Goal: Find specific page/section: Find specific page/section

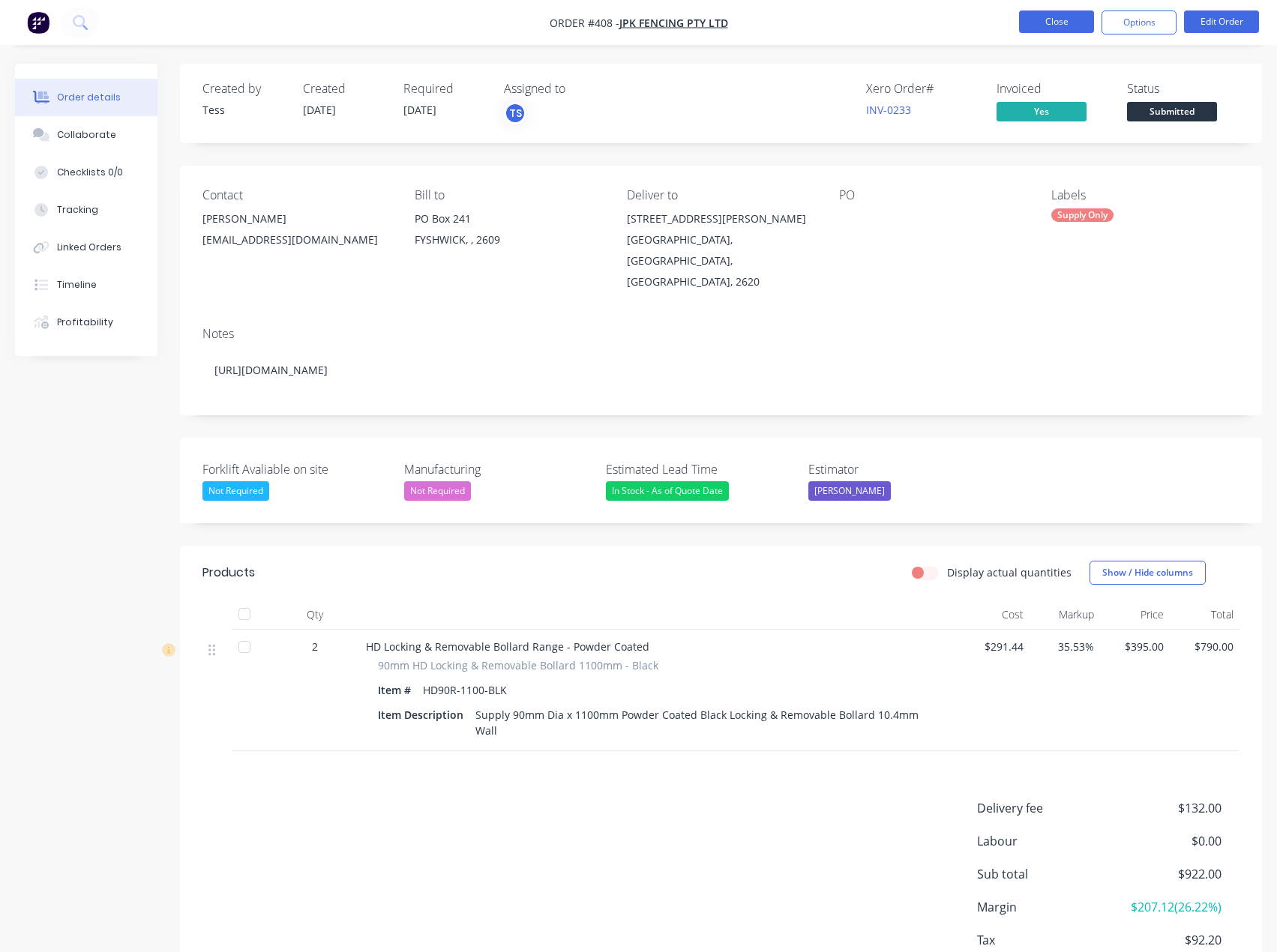
click at [1055, 20] on button "Close" at bounding box center [1056, 22] width 75 height 22
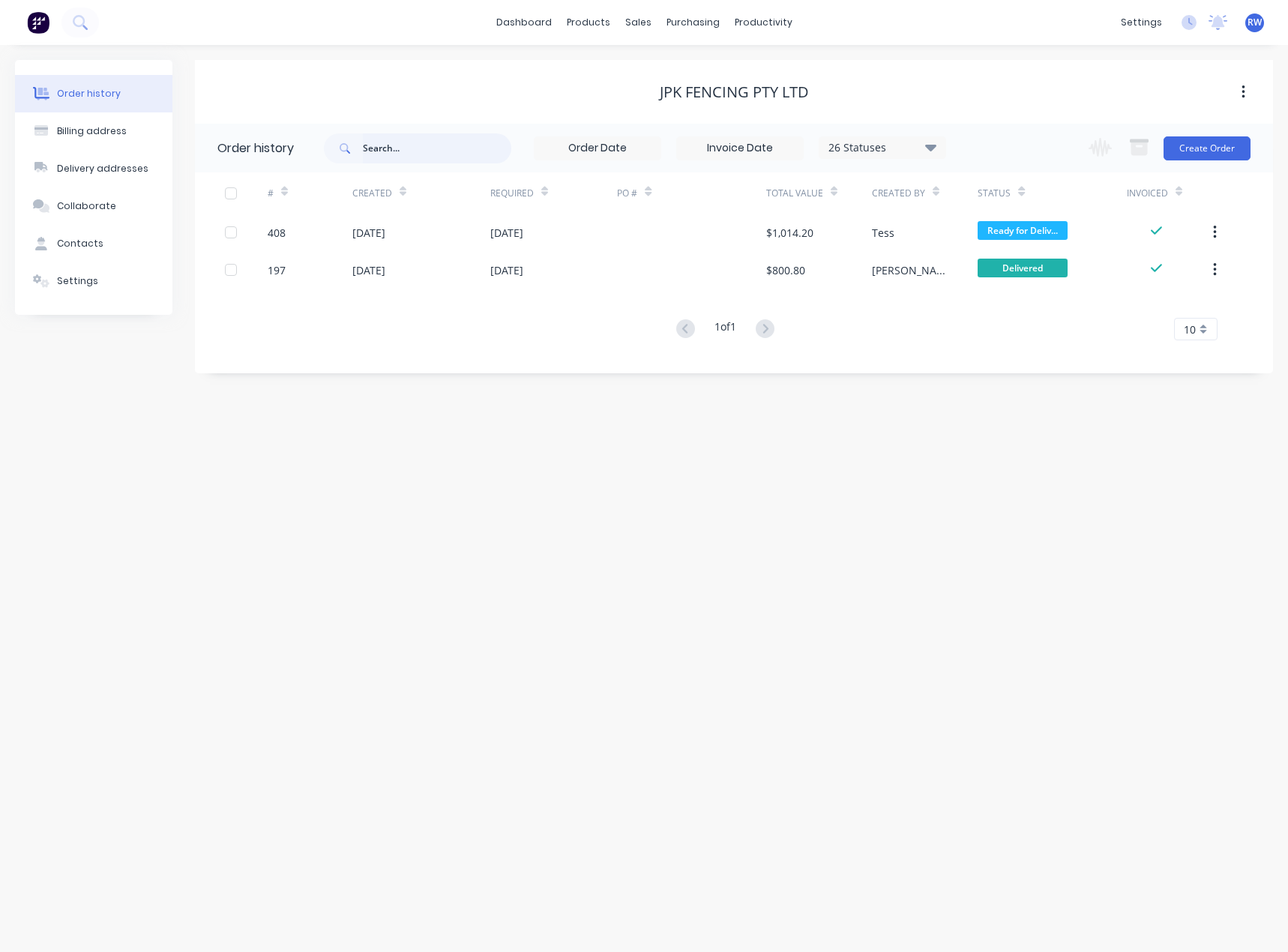
click at [422, 147] on input "text" at bounding box center [437, 148] width 148 height 30
type input "312"
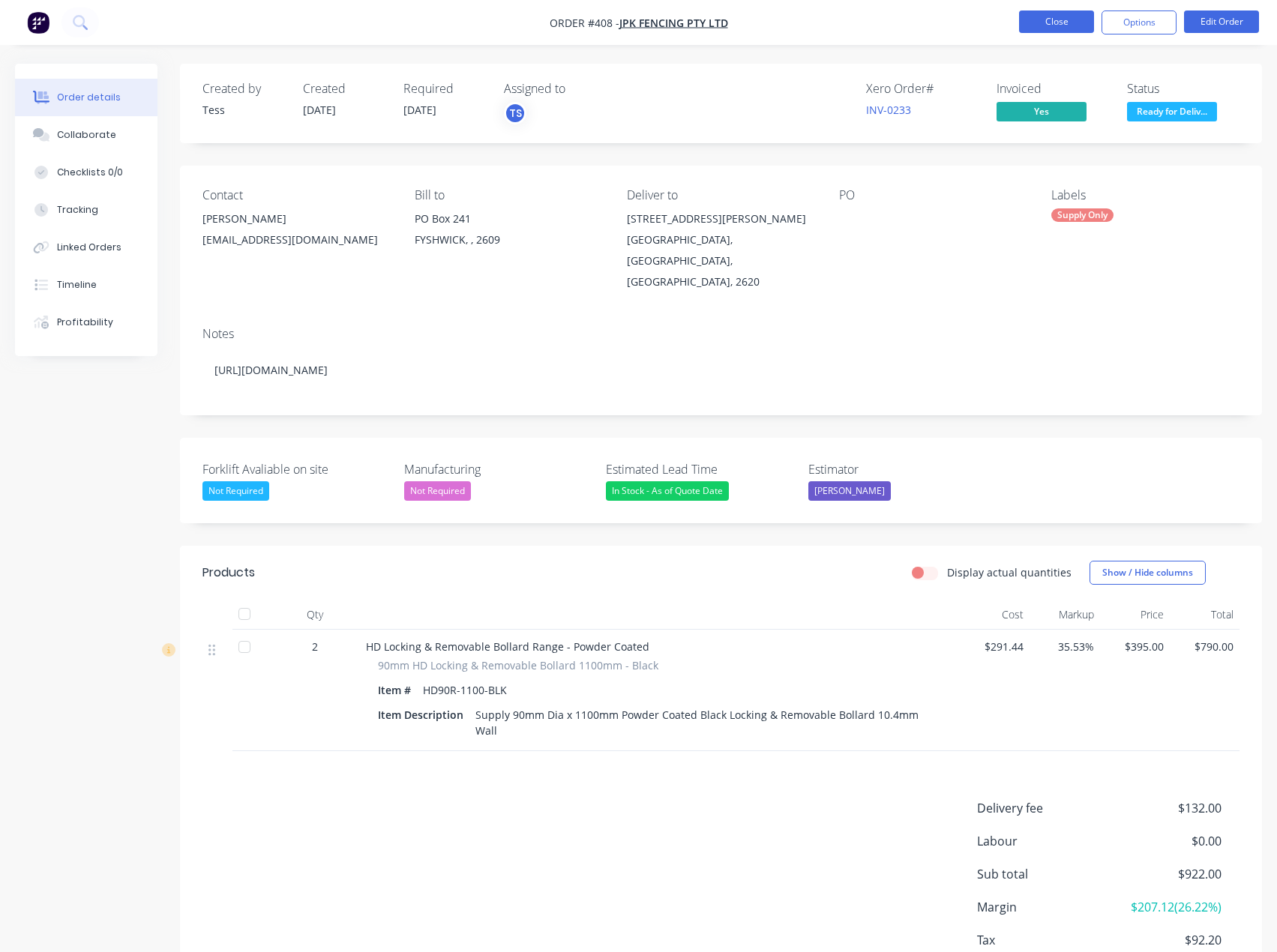
click at [1035, 25] on button "Close" at bounding box center [1056, 22] width 75 height 22
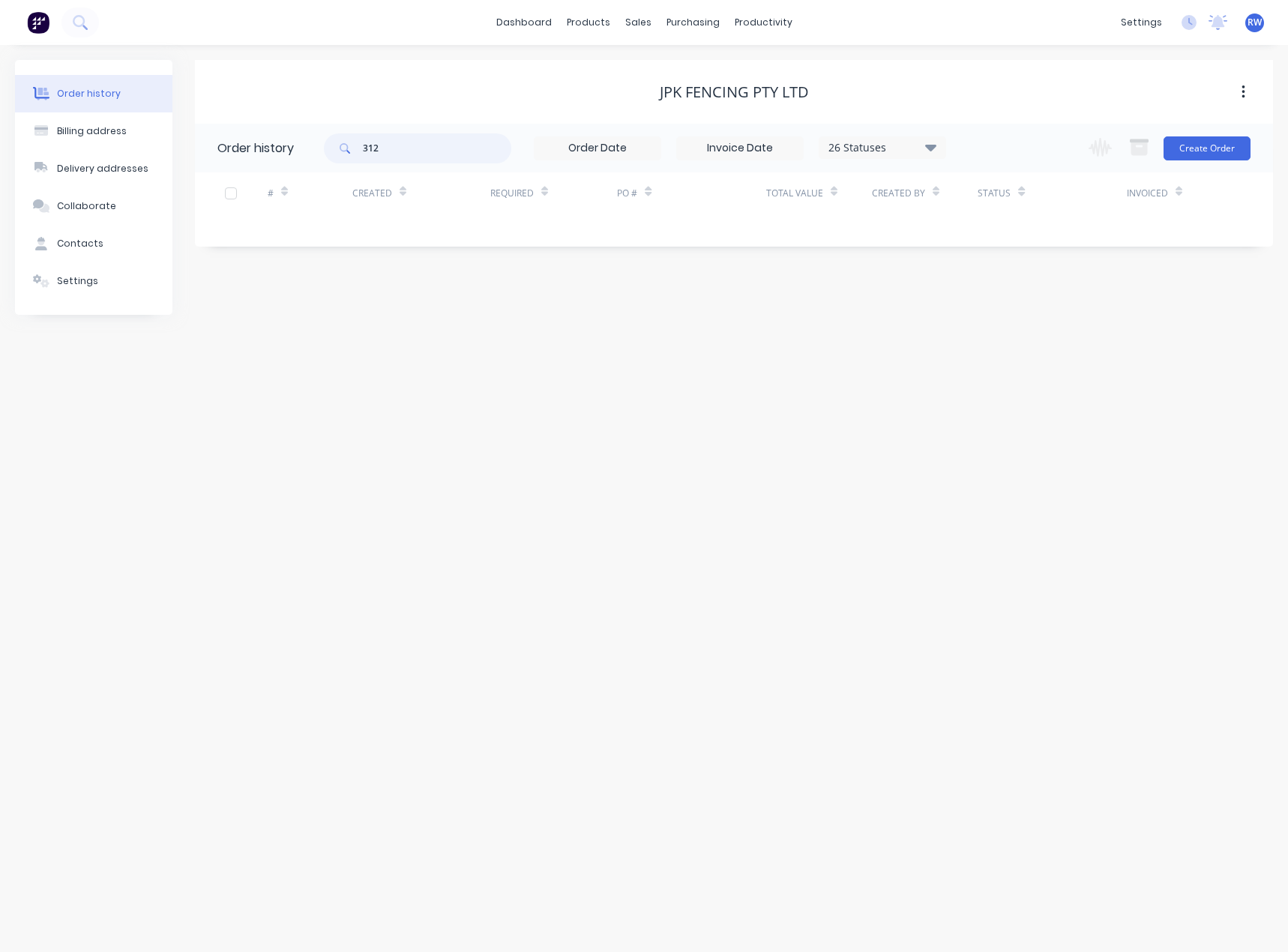
drag, startPoint x: 409, startPoint y: 147, endPoint x: 325, endPoint y: 151, distance: 84.1
click at [326, 151] on div "312" at bounding box center [417, 148] width 187 height 30
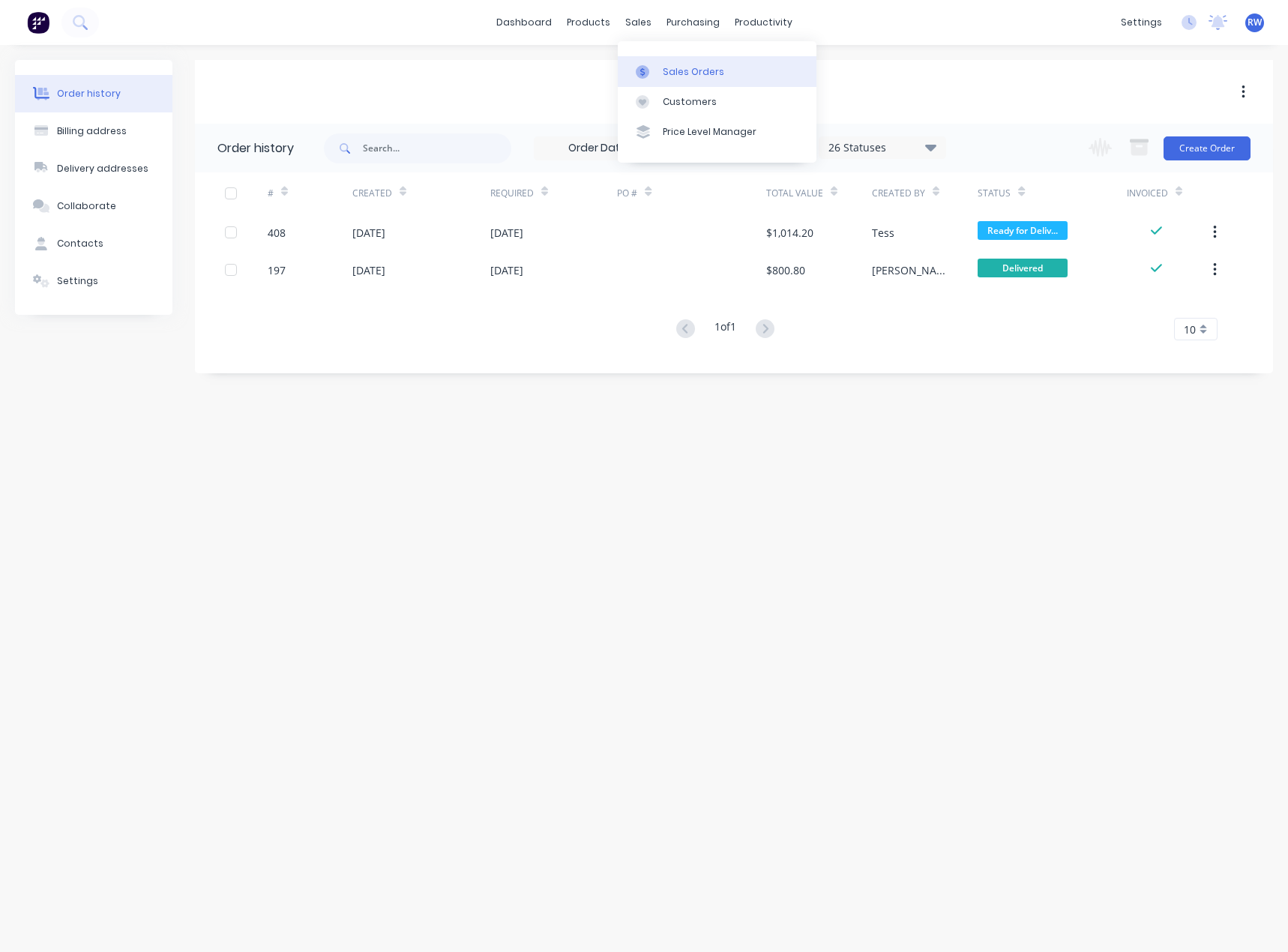
click at [679, 79] on link "Sales Orders" at bounding box center [717, 71] width 198 height 30
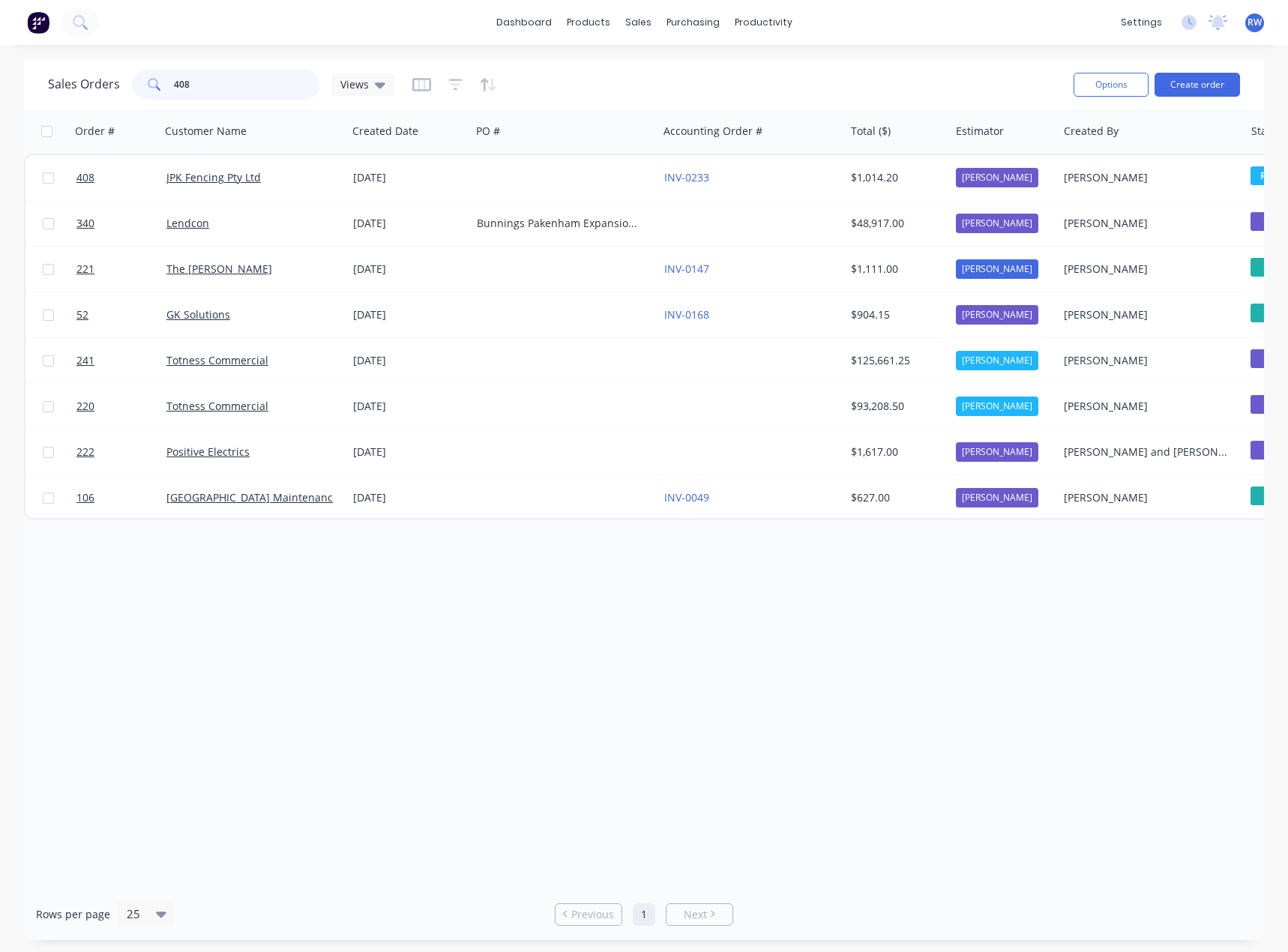
drag, startPoint x: 219, startPoint y: 85, endPoint x: 153, endPoint y: 78, distance: 66.4
click at [153, 78] on div "408" at bounding box center [225, 85] width 187 height 30
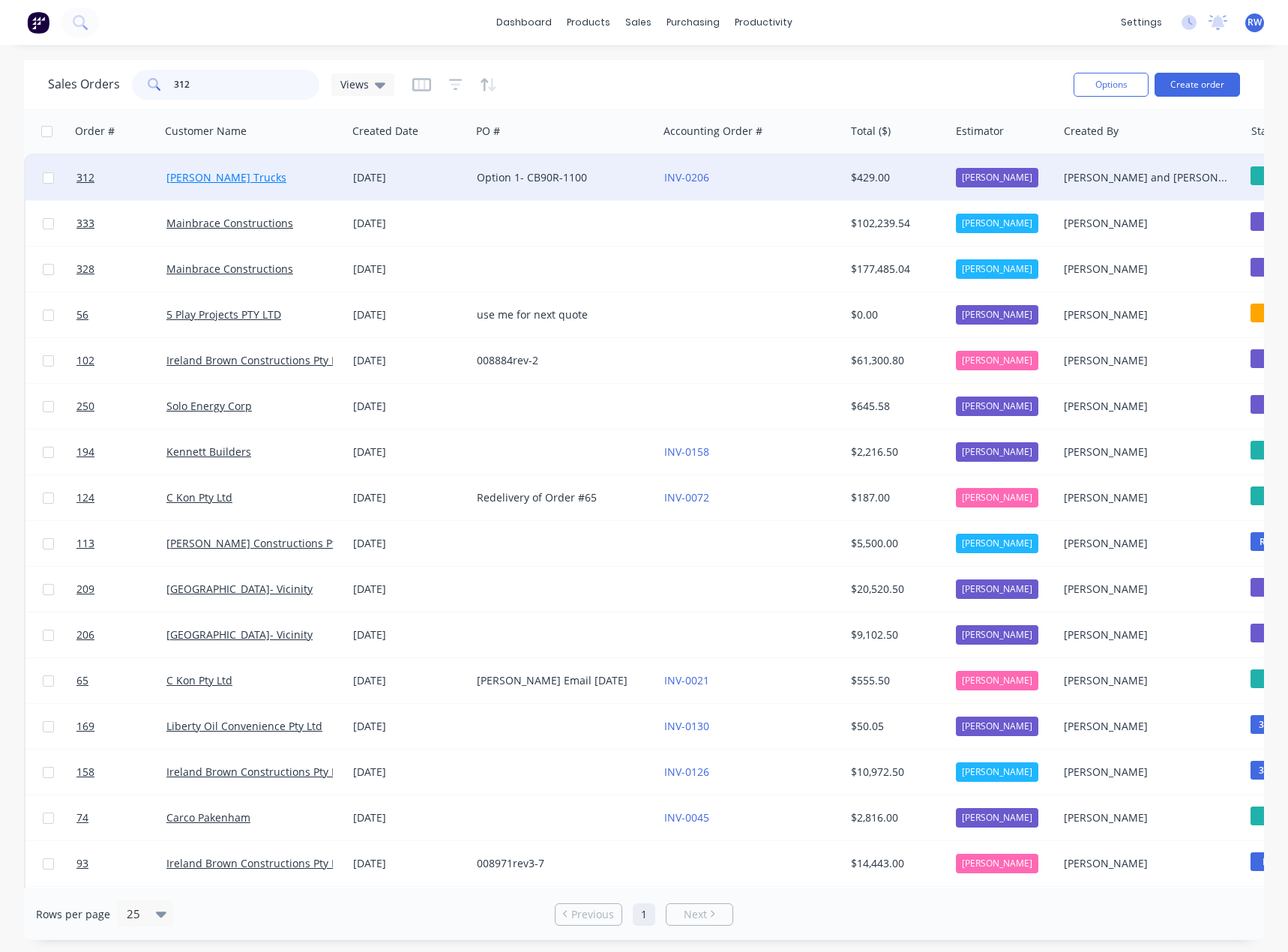
type input "312"
click at [199, 179] on link "[PERSON_NAME] Trucks" at bounding box center [226, 177] width 120 height 15
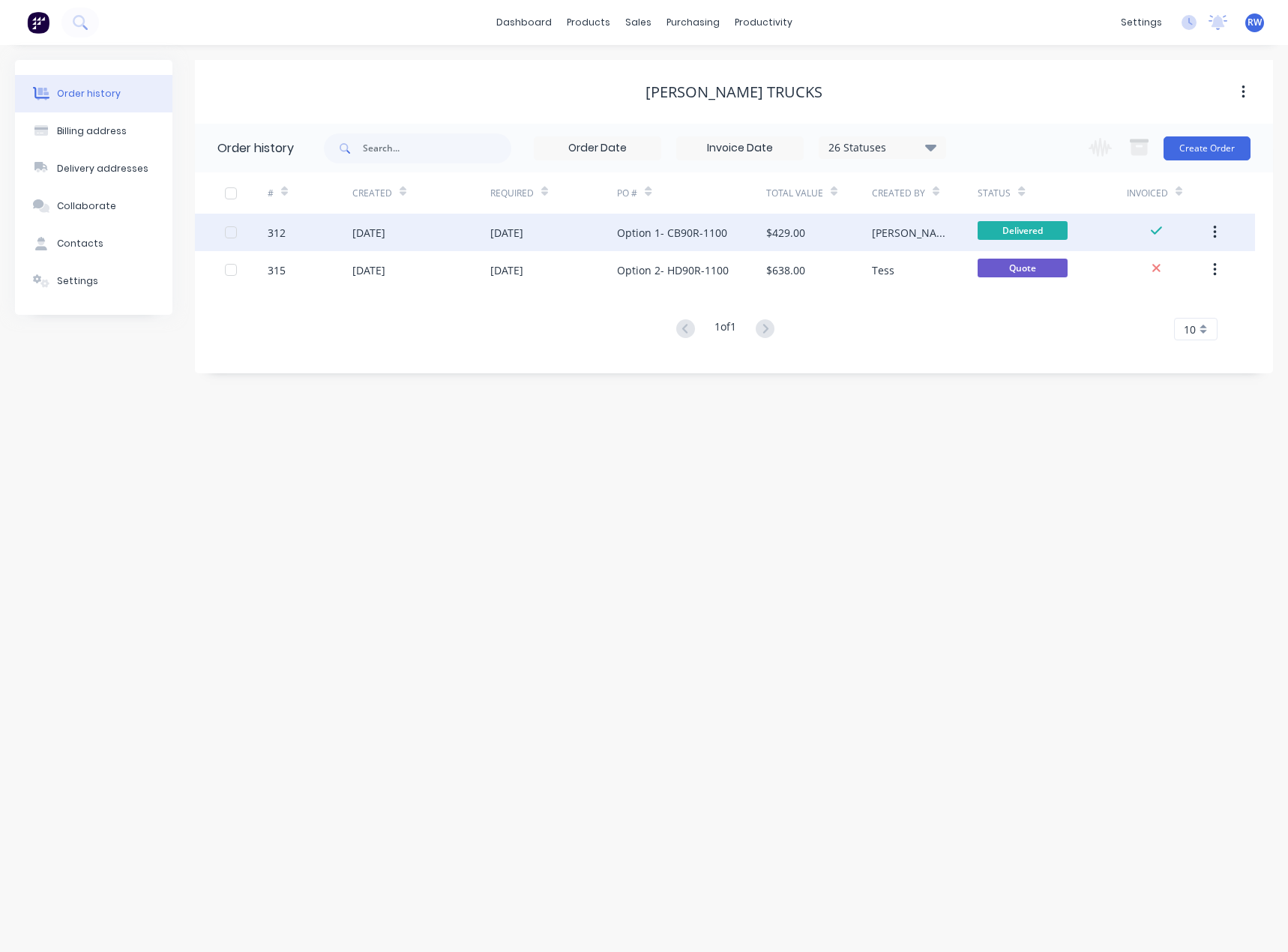
click at [384, 236] on div "[DATE]" at bounding box center [369, 233] width 33 height 16
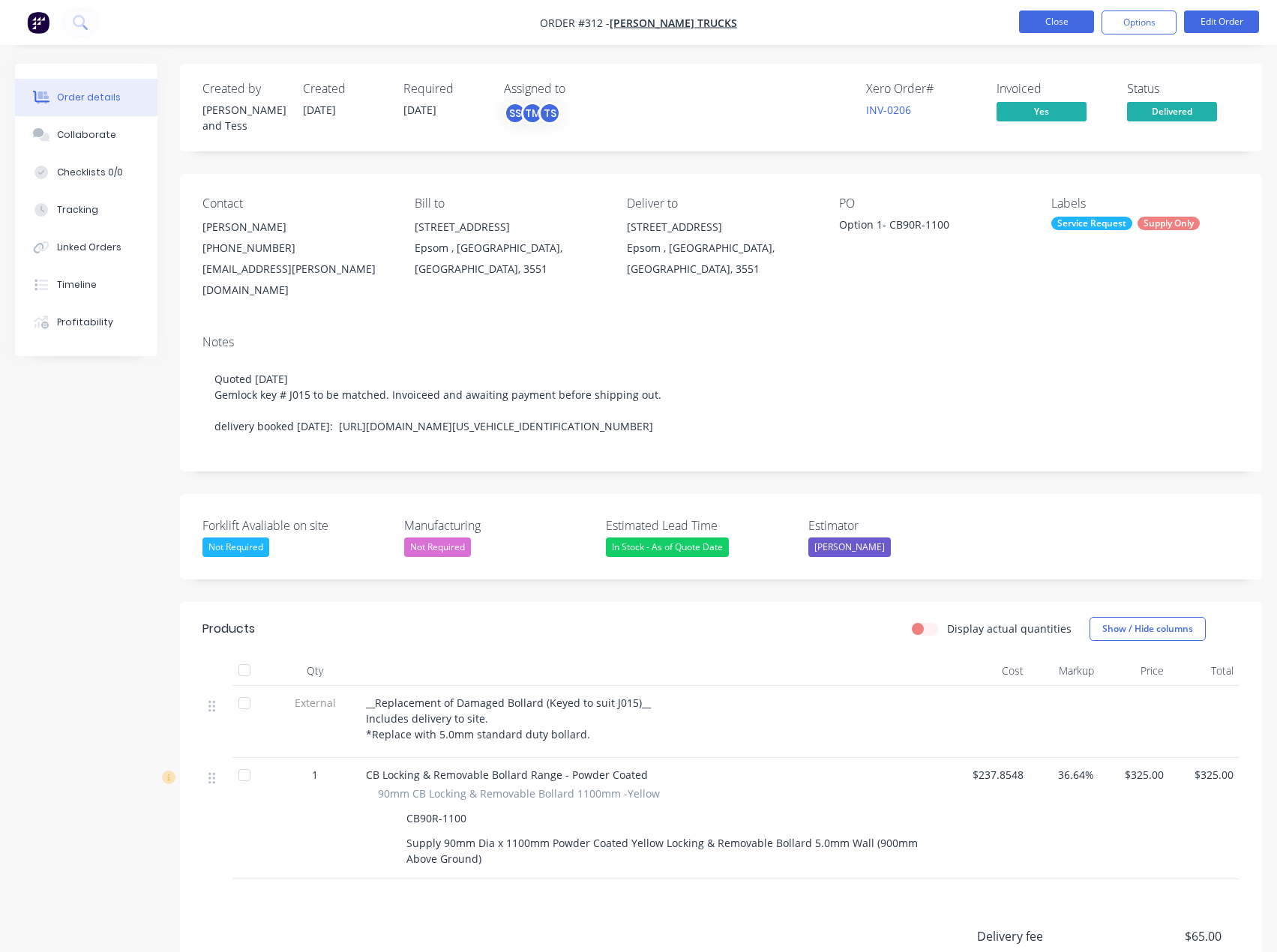
click at [1072, 16] on button "Close" at bounding box center [1056, 22] width 75 height 22
click at [1054, 26] on button "Close" at bounding box center [1056, 22] width 75 height 22
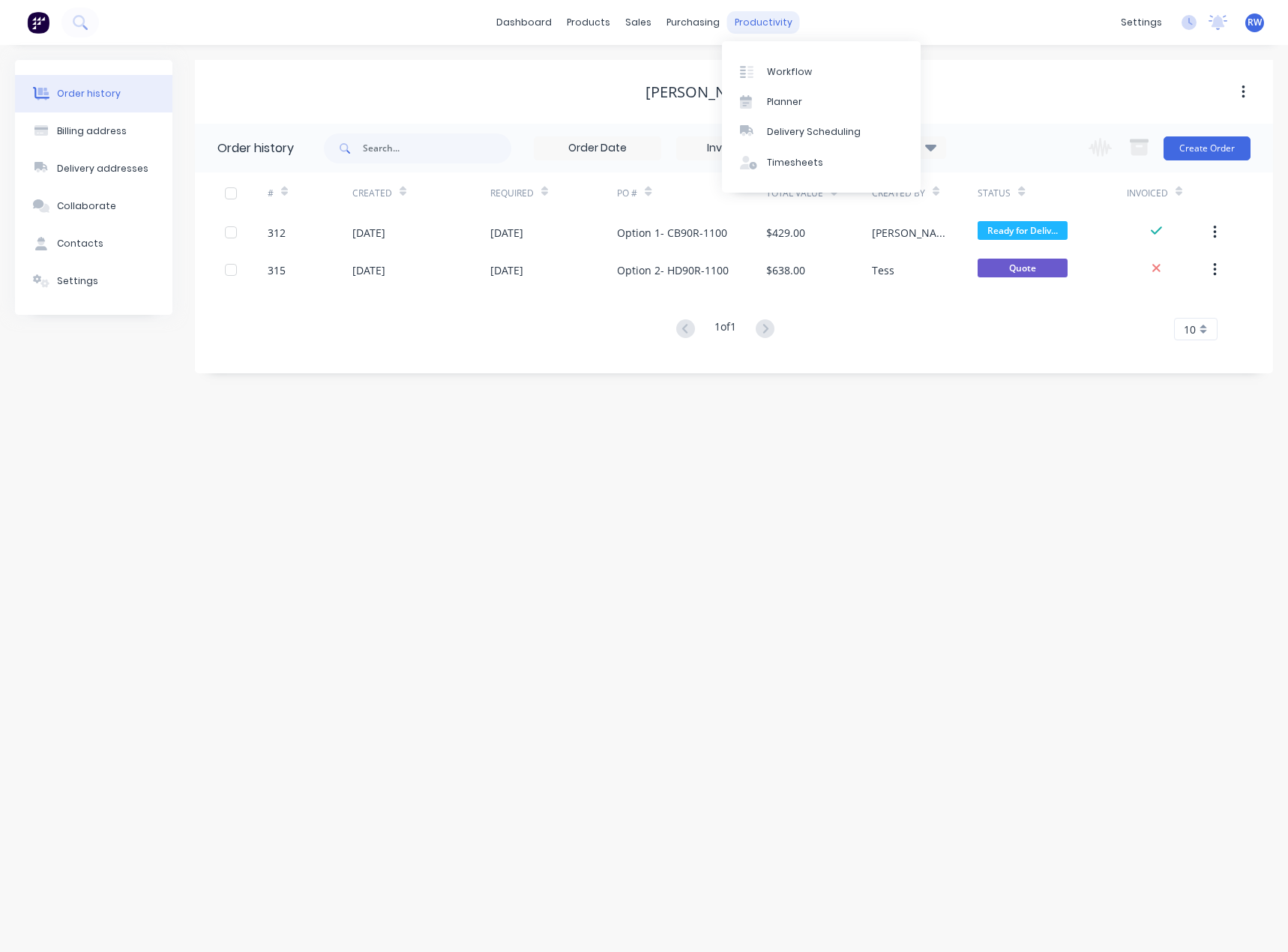
click at [764, 23] on div "productivity" at bounding box center [764, 22] width 72 height 22
click at [797, 133] on div "Delivery Scheduling" at bounding box center [814, 132] width 94 height 14
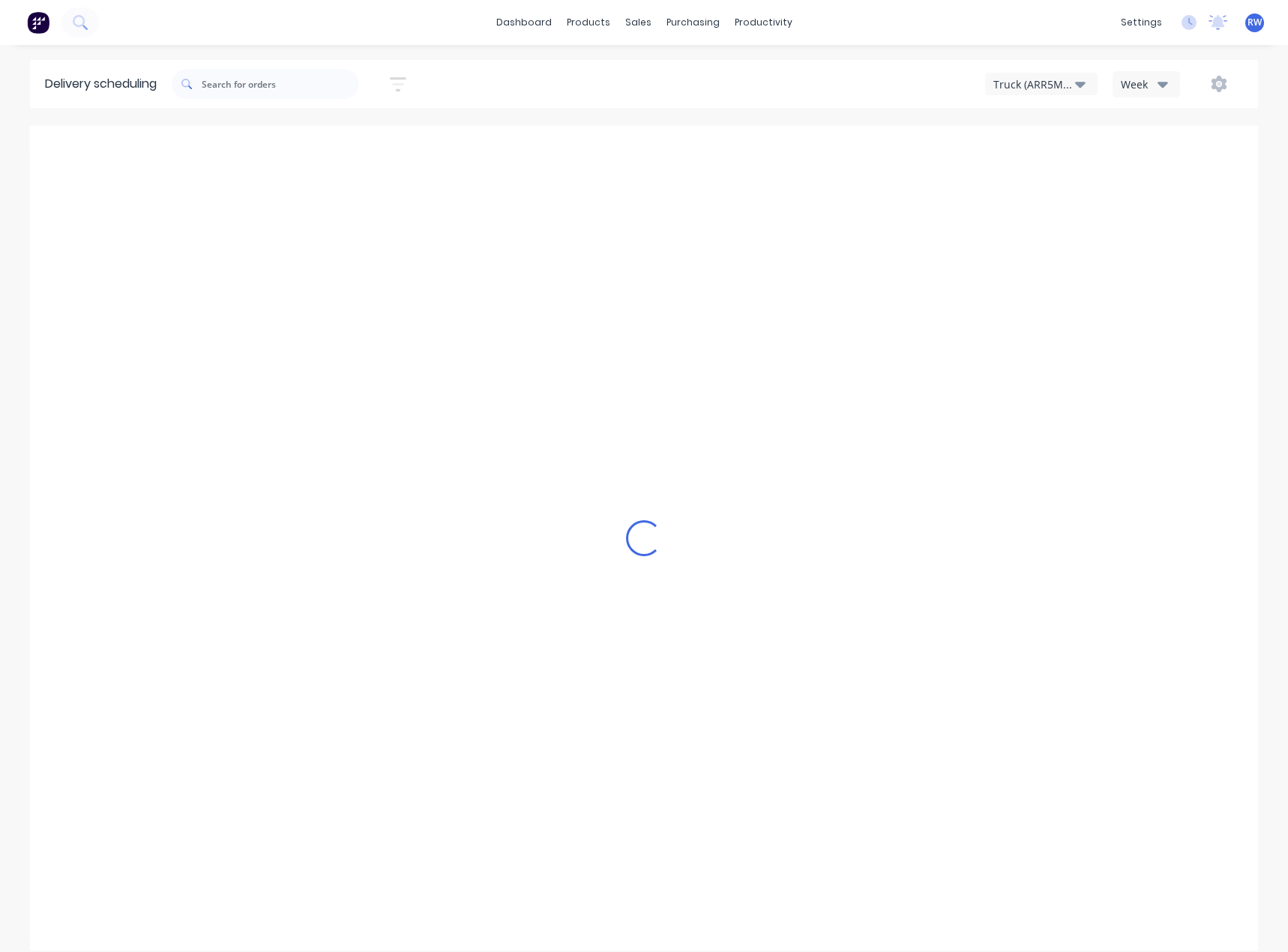
type input "[DATE] - [DATE]"
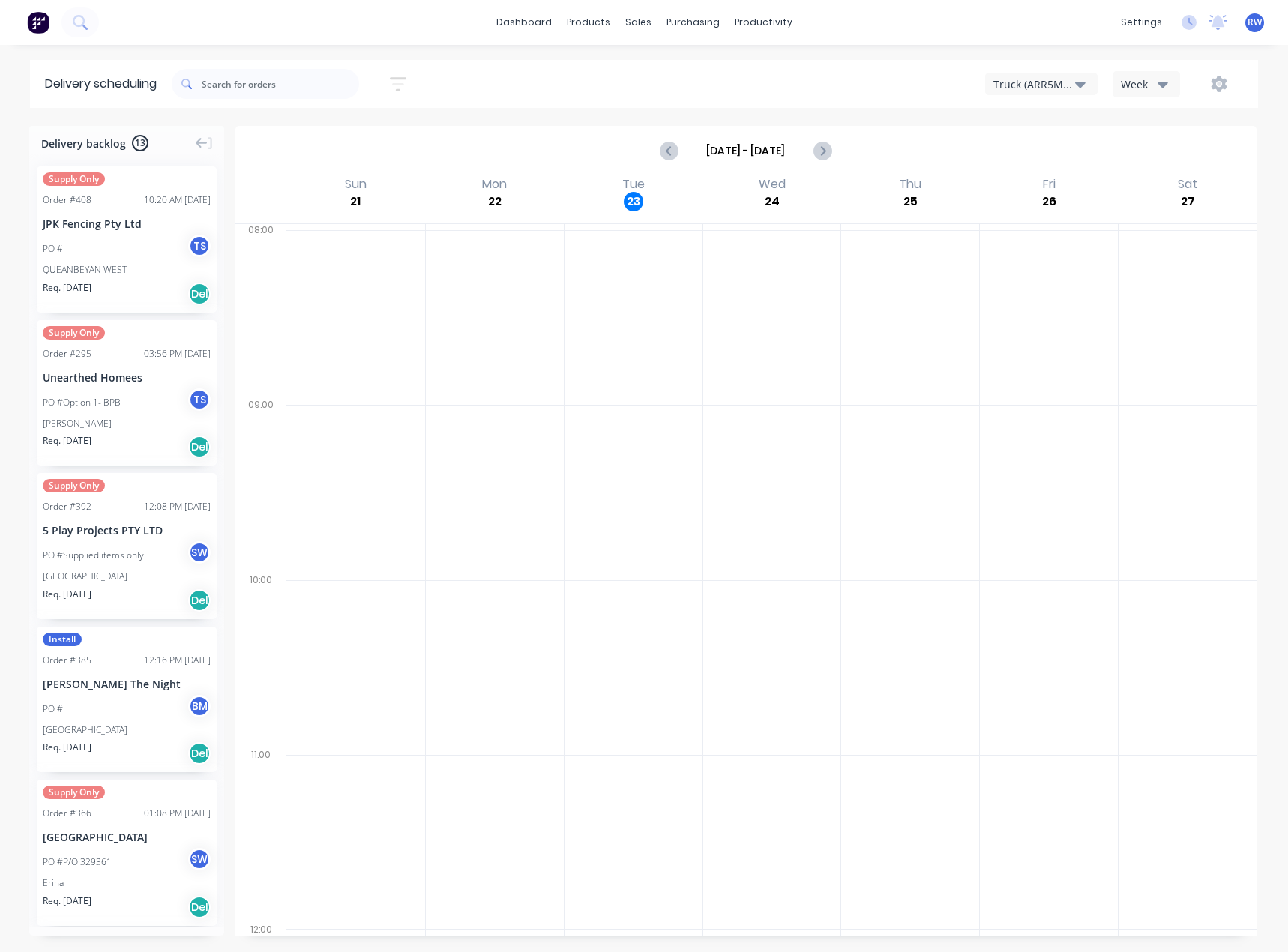
click at [1159, 84] on icon "button" at bounding box center [1163, 85] width 10 height 6
click at [800, 78] on div "Truck (ARR5MM) Week Week Vehicle" at bounding box center [972, 84] width 544 height 27
click at [792, 102] on div "Planner" at bounding box center [785, 102] width 35 height 14
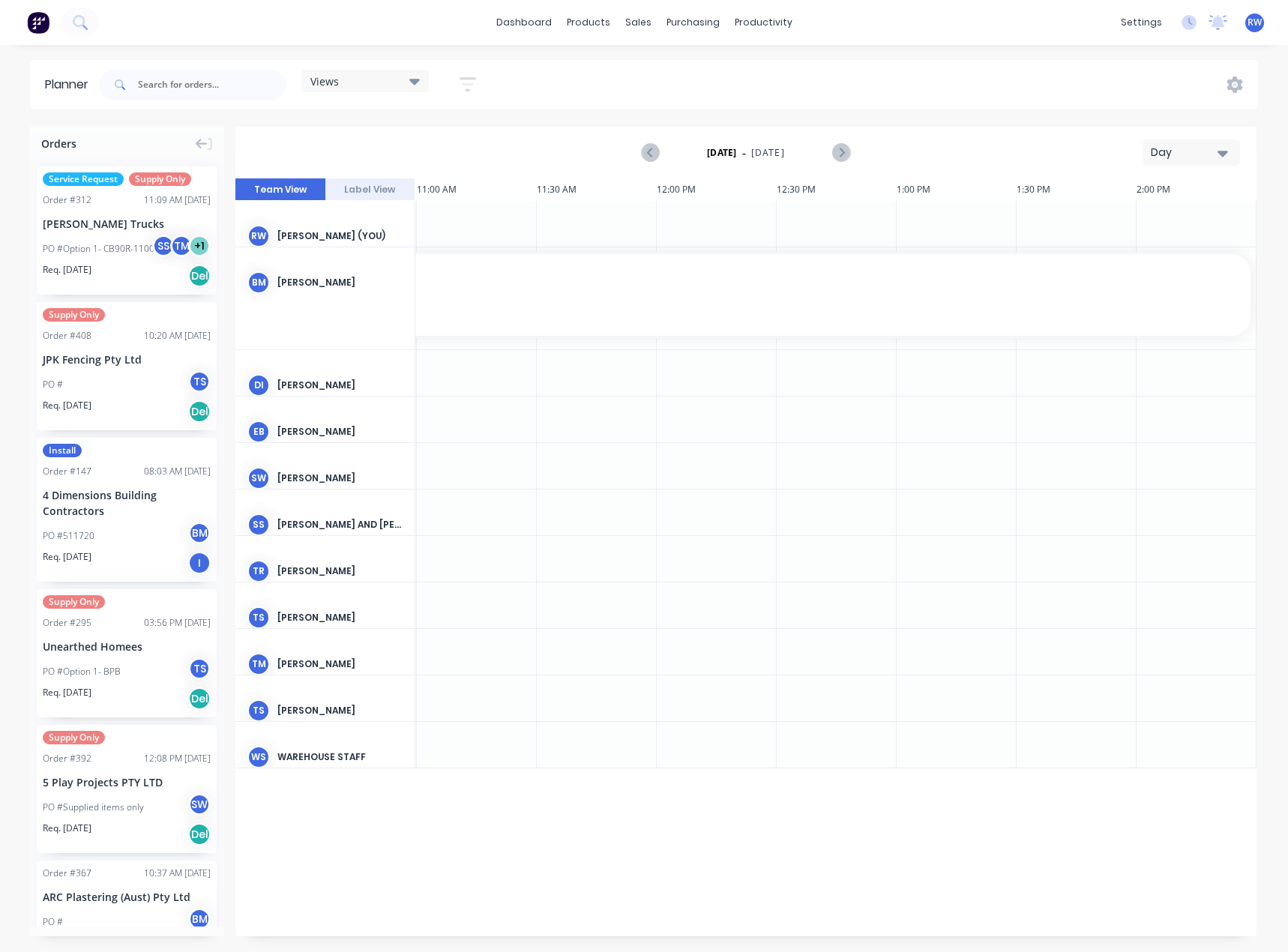
scroll to position [0, 1079]
click at [1222, 152] on icon "button" at bounding box center [1222, 153] width 10 height 6
click at [1147, 254] on div "Month" at bounding box center [1164, 253] width 148 height 30
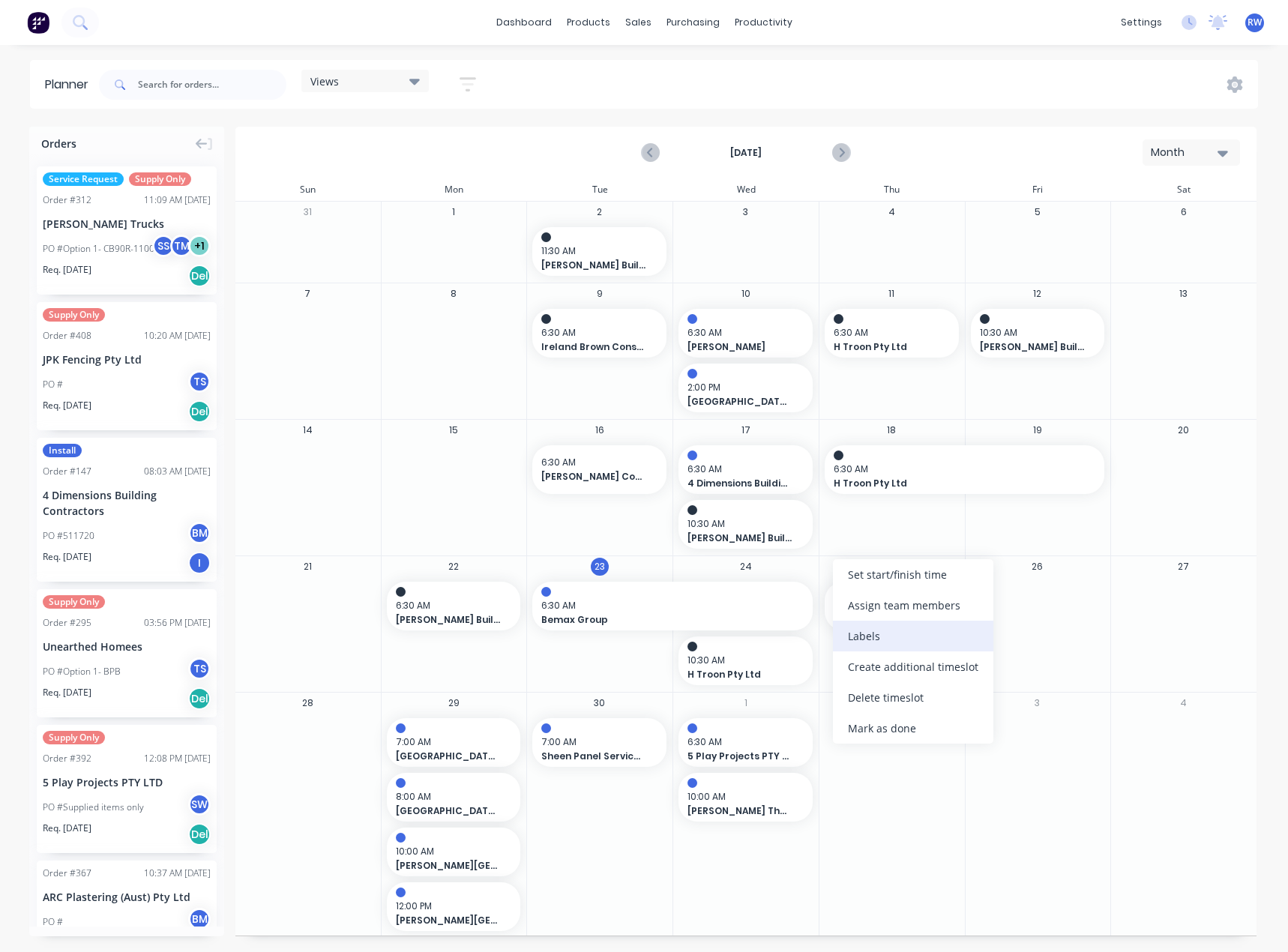
click at [873, 632] on div "Labels" at bounding box center [913, 636] width 160 height 31
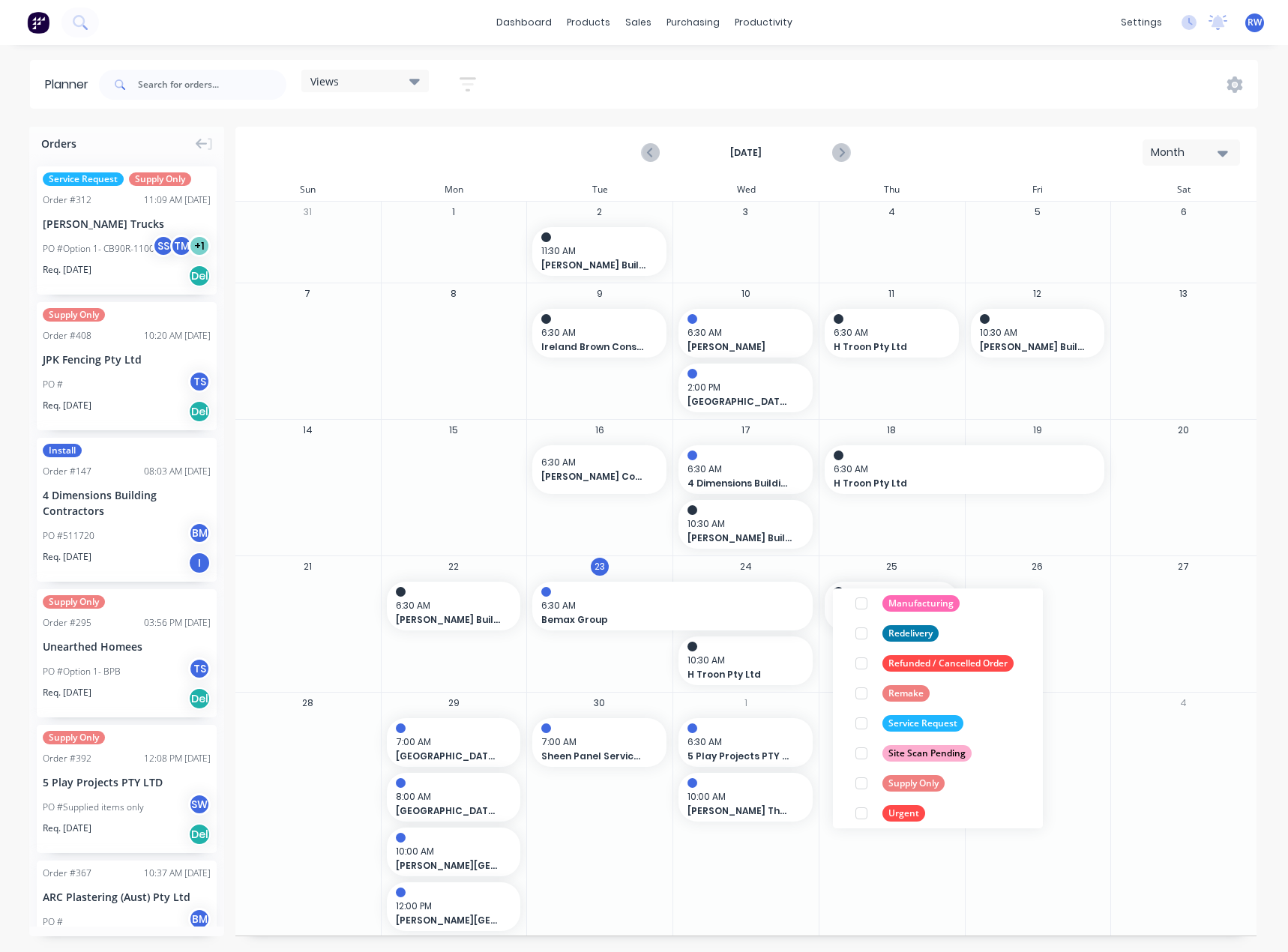
scroll to position [240, 0]
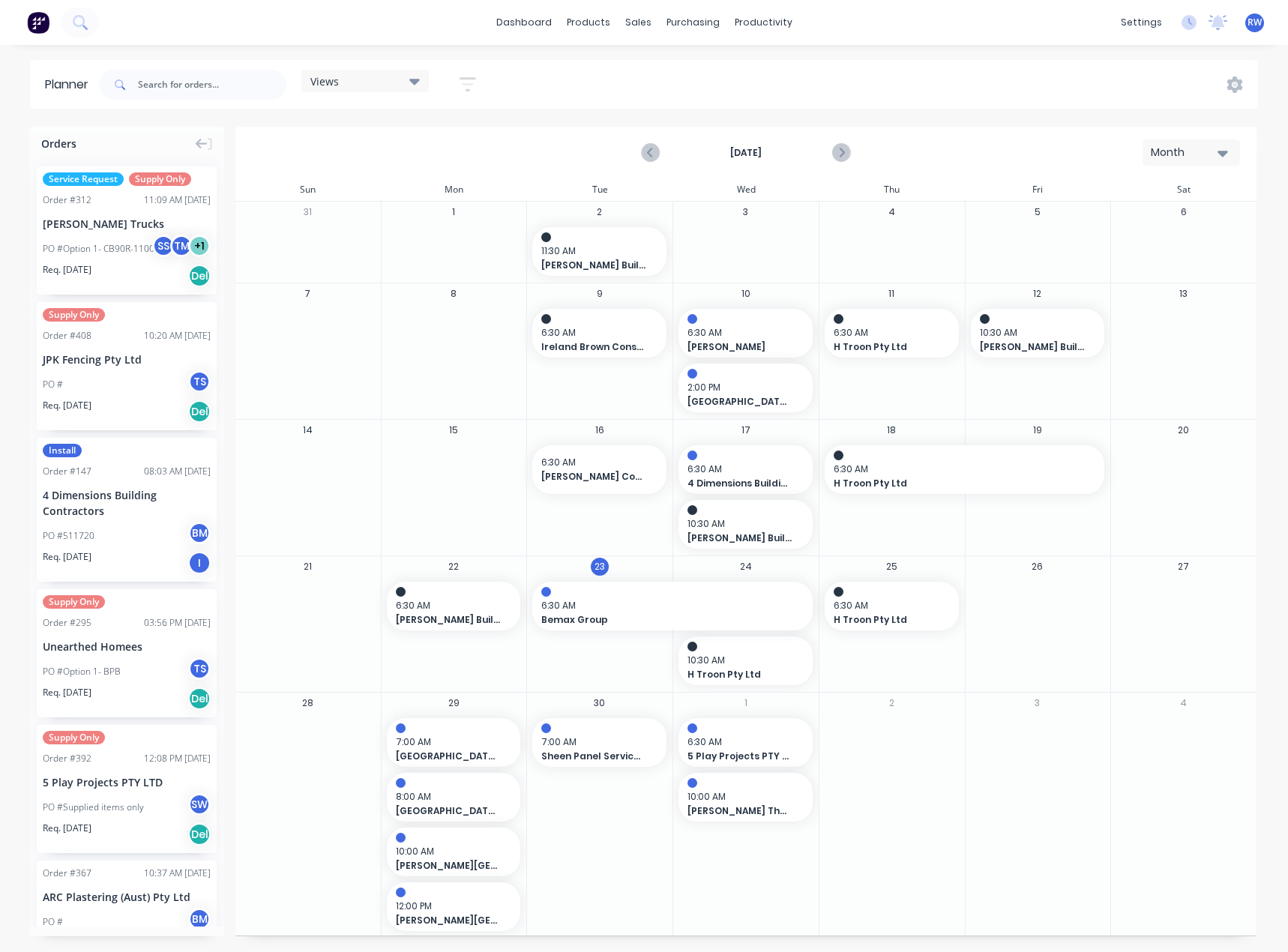
click at [930, 860] on div "2" at bounding box center [892, 816] width 147 height 245
click at [884, 811] on div "2" at bounding box center [892, 816] width 147 height 245
click at [609, 71] on div "Product Catalogue" at bounding box center [654, 72] width 93 height 14
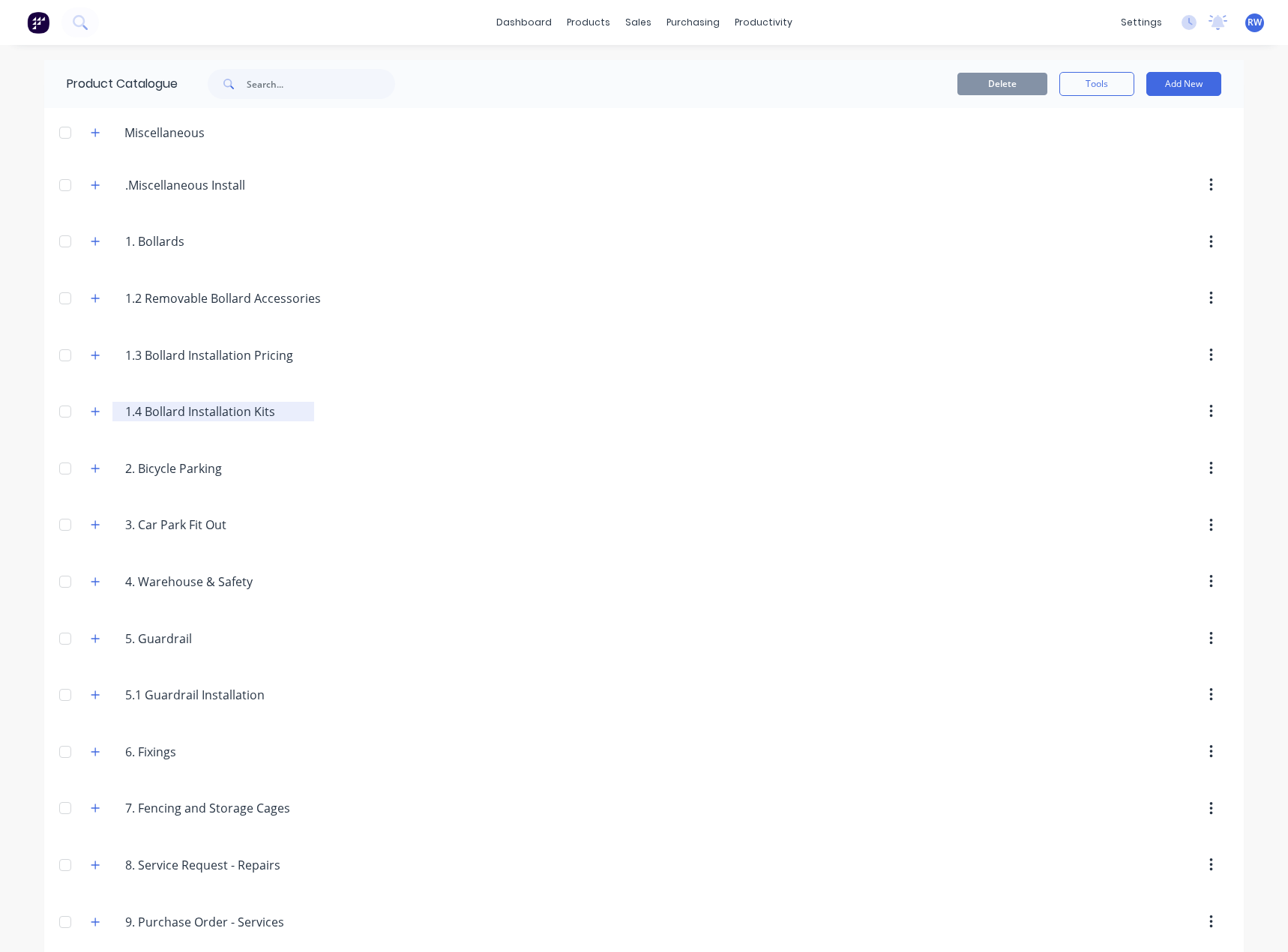
click at [216, 408] on input "1.4 Bollard Installation Kits" at bounding box center [214, 411] width 178 height 18
click at [91, 410] on icon "button" at bounding box center [95, 411] width 9 height 10
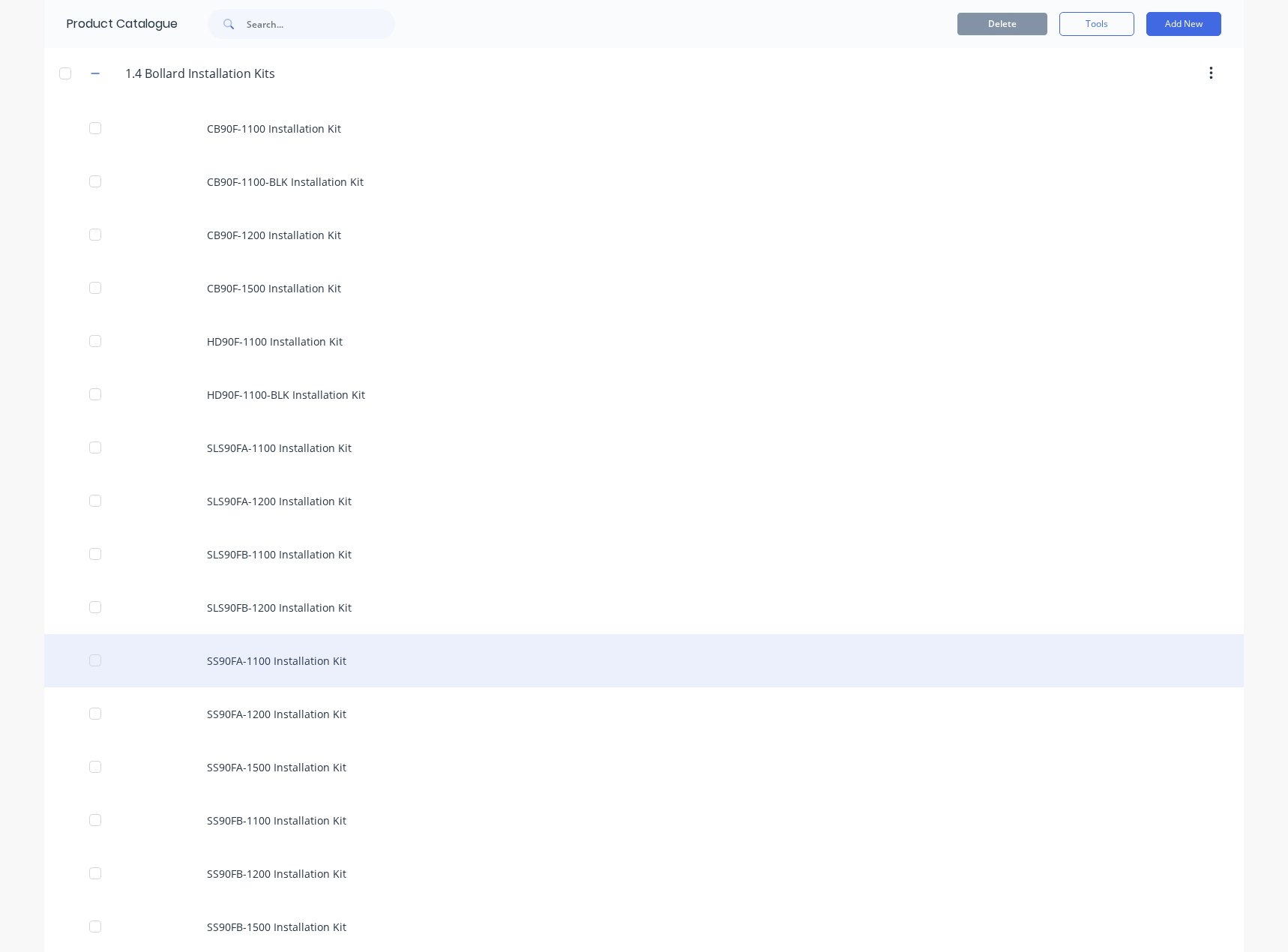
scroll to position [300, 0]
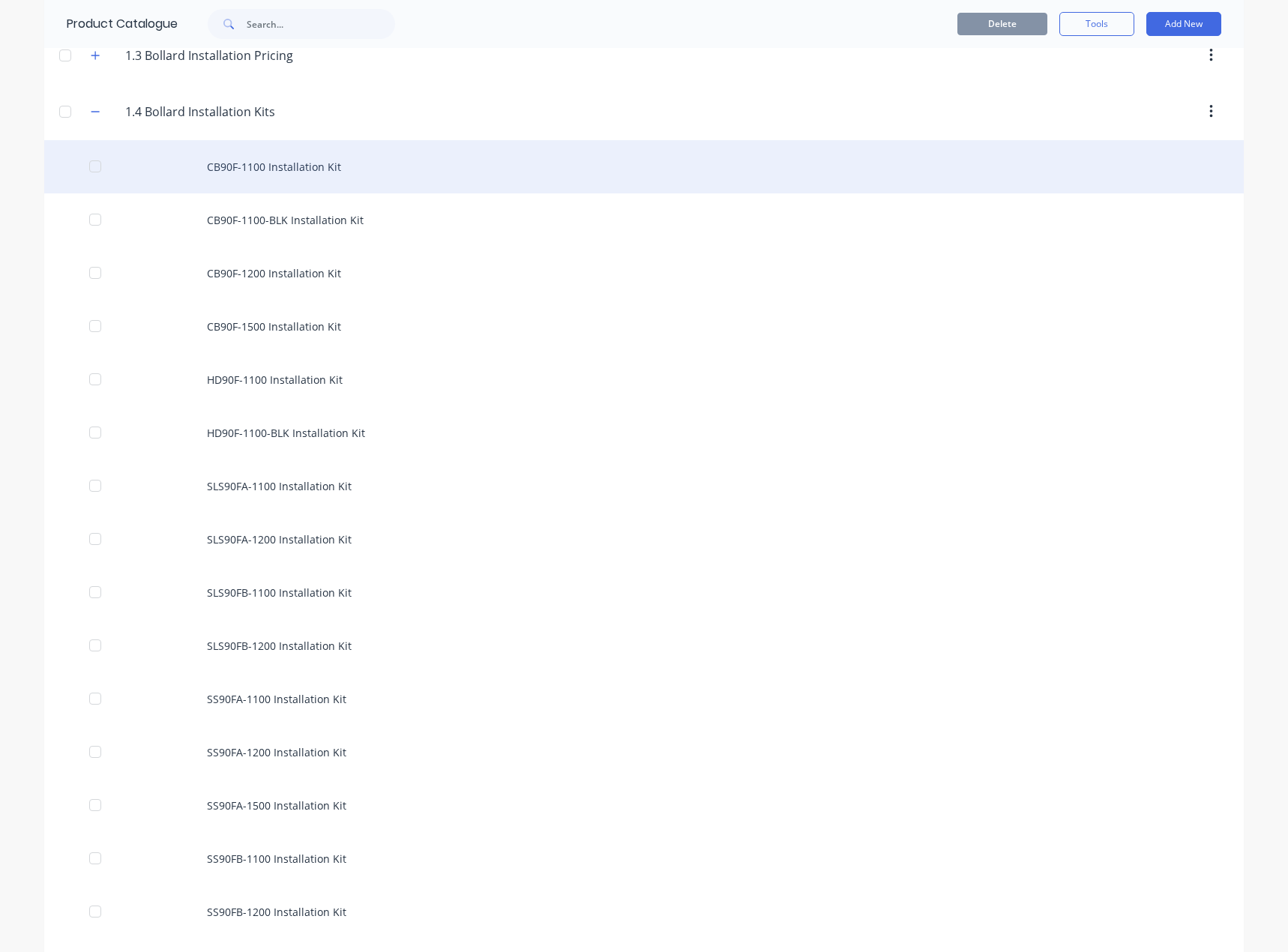
click at [238, 170] on div "CB90F-1100 Installation Kit" at bounding box center [643, 167] width 1199 height 53
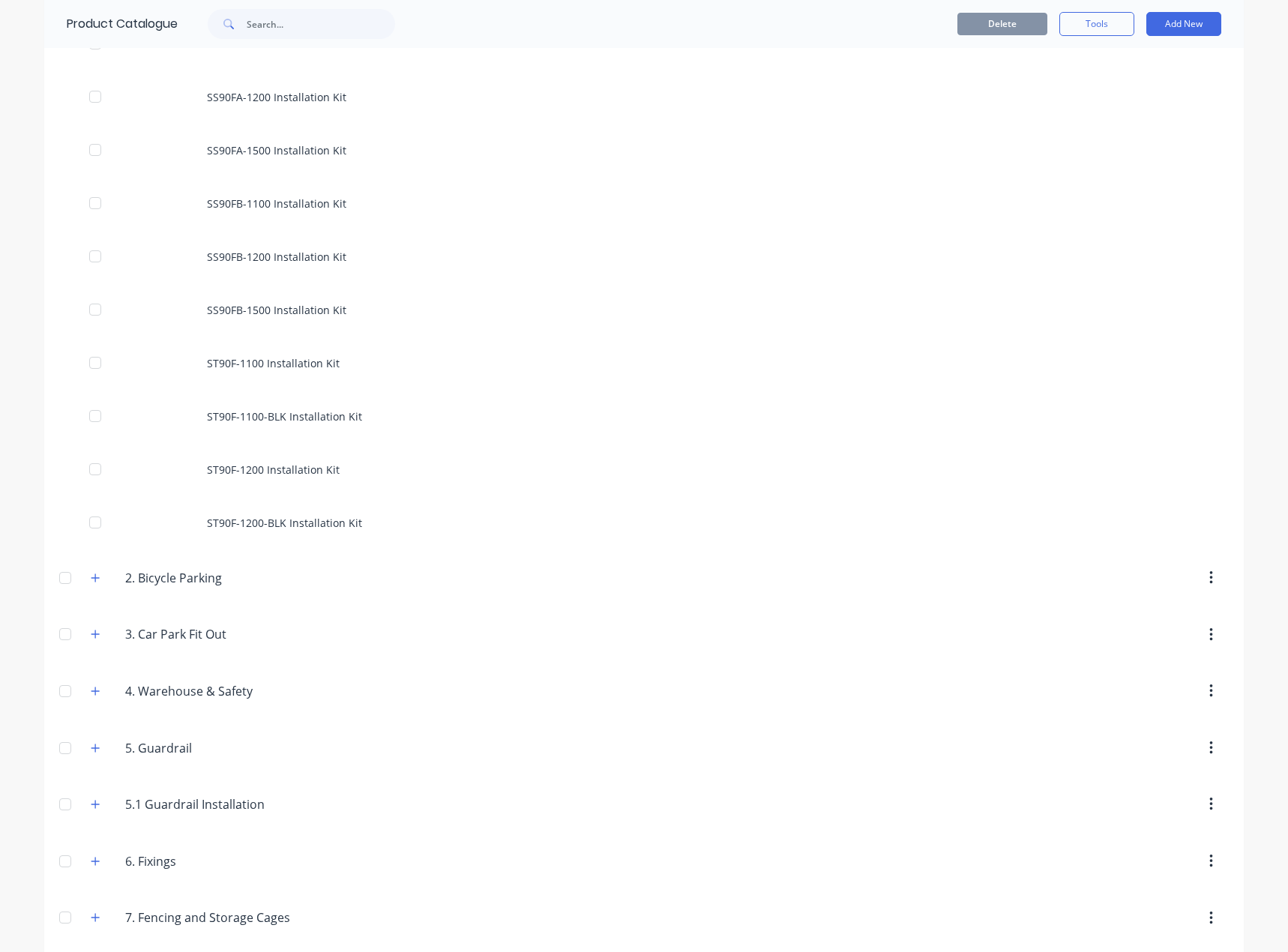
scroll to position [975, 0]
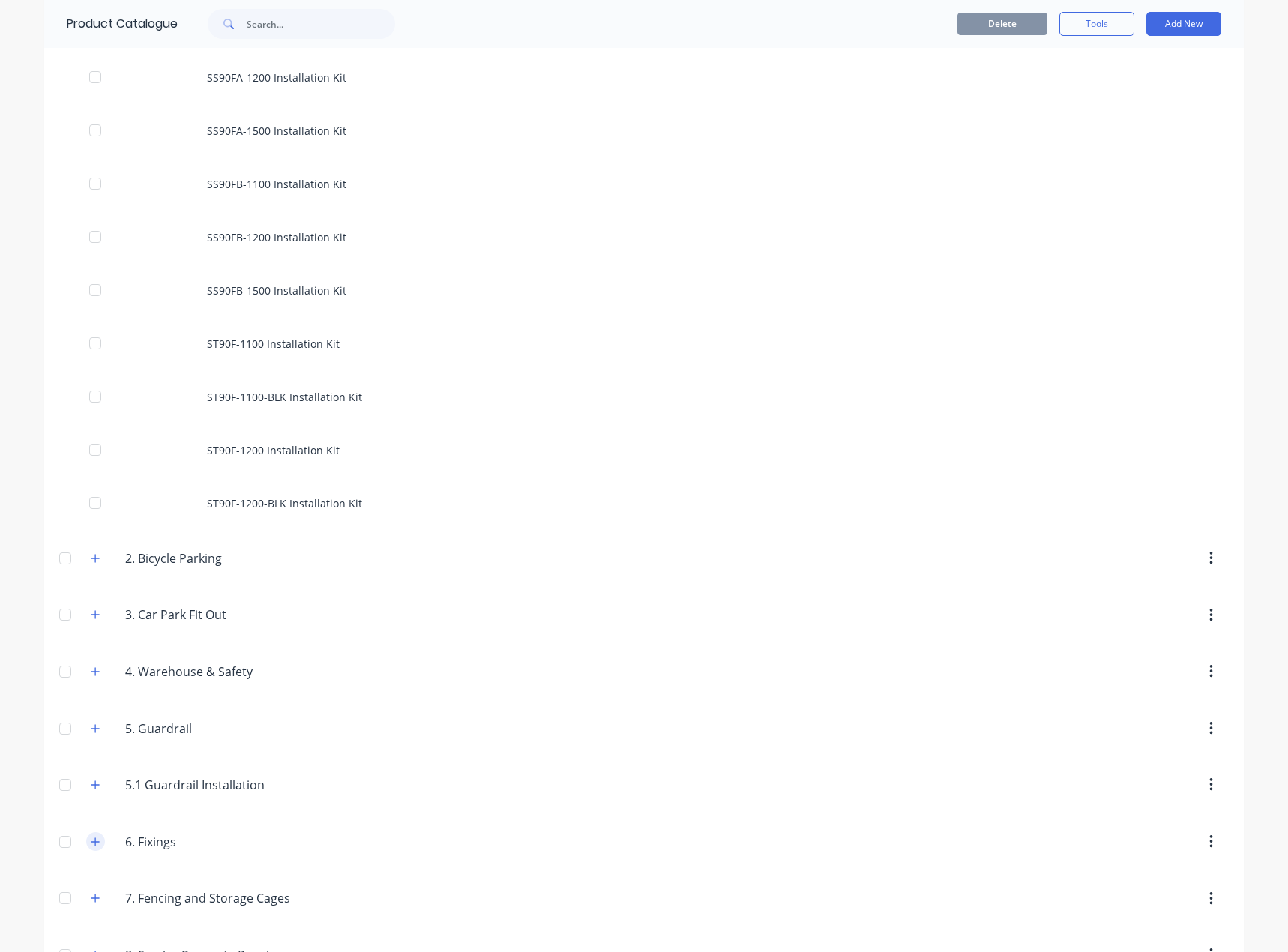
click at [91, 842] on icon "button" at bounding box center [96, 842] width 9 height 9
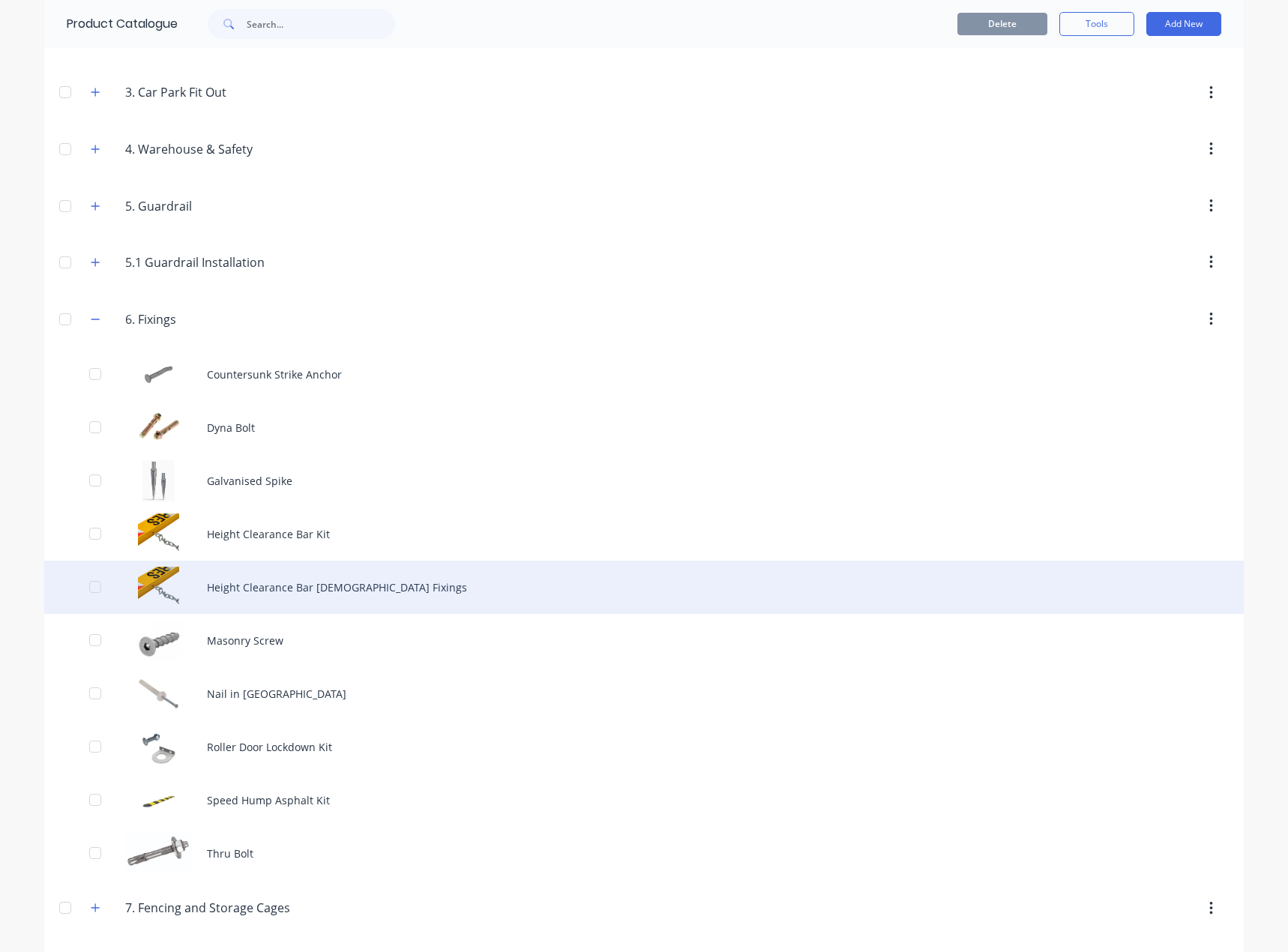
scroll to position [1500, 0]
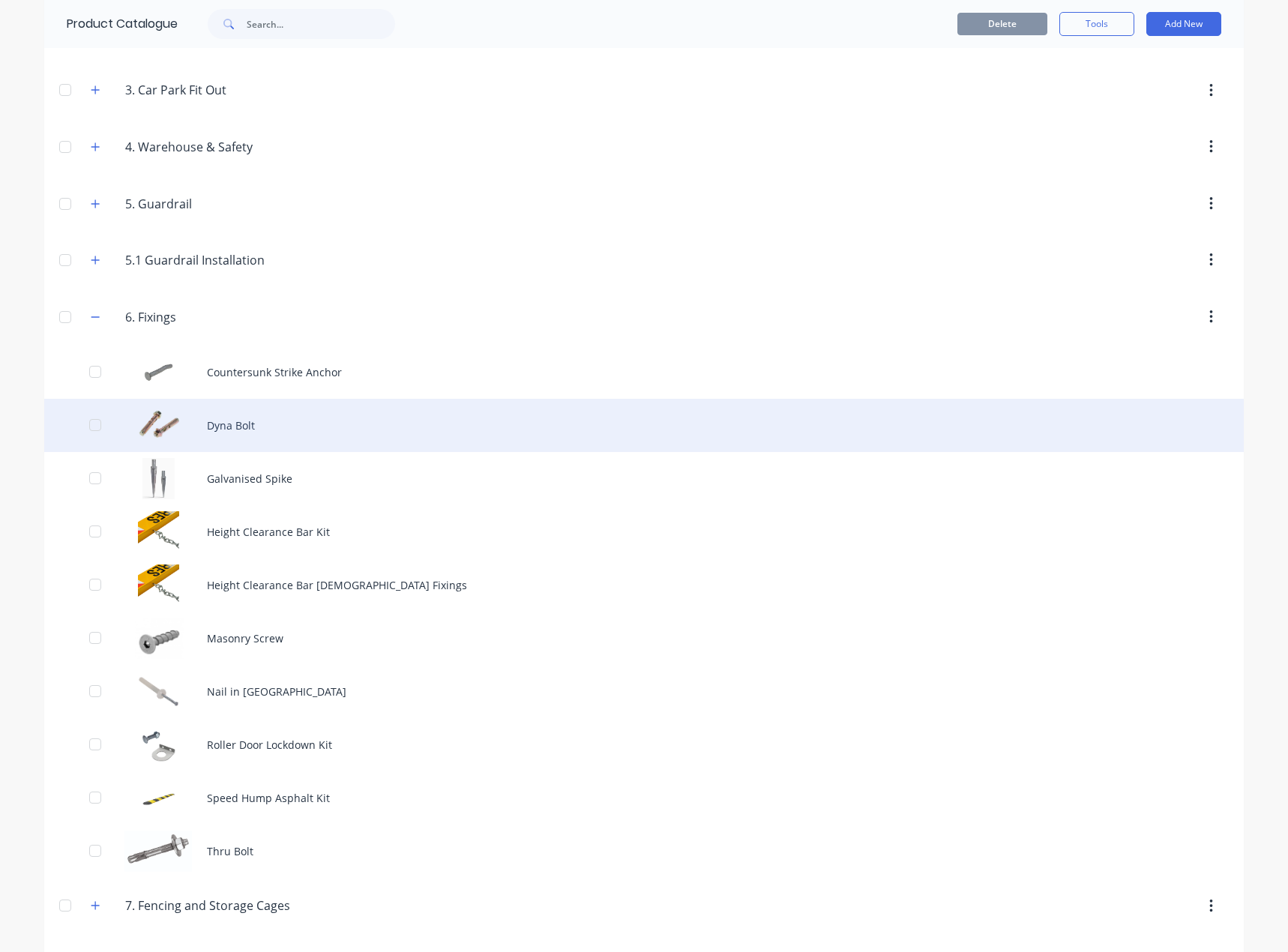
click at [241, 428] on div "Dyna Bolt" at bounding box center [643, 426] width 1199 height 53
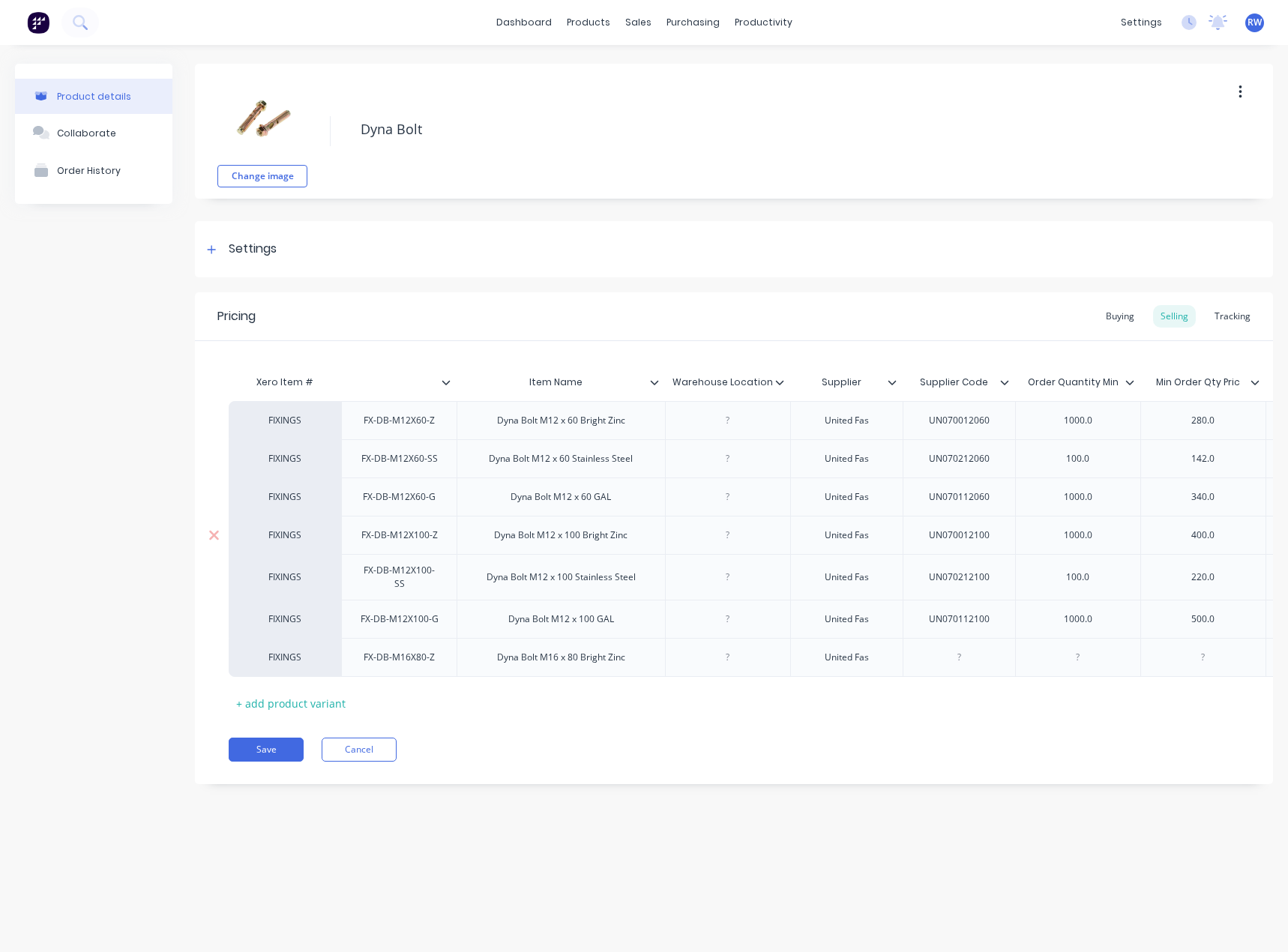
type textarea "x"
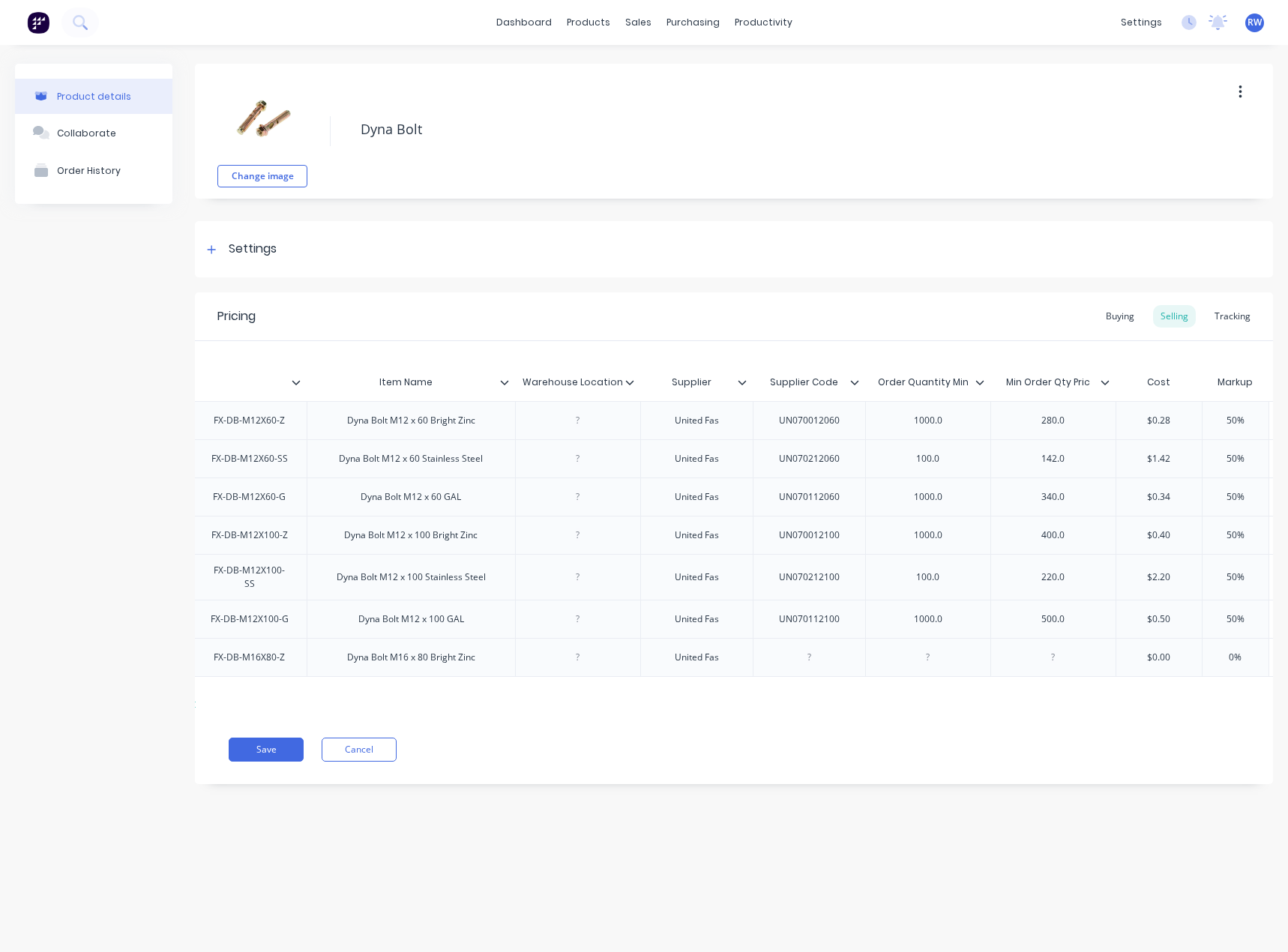
scroll to position [0, 225]
